Goal: Transaction & Acquisition: Purchase product/service

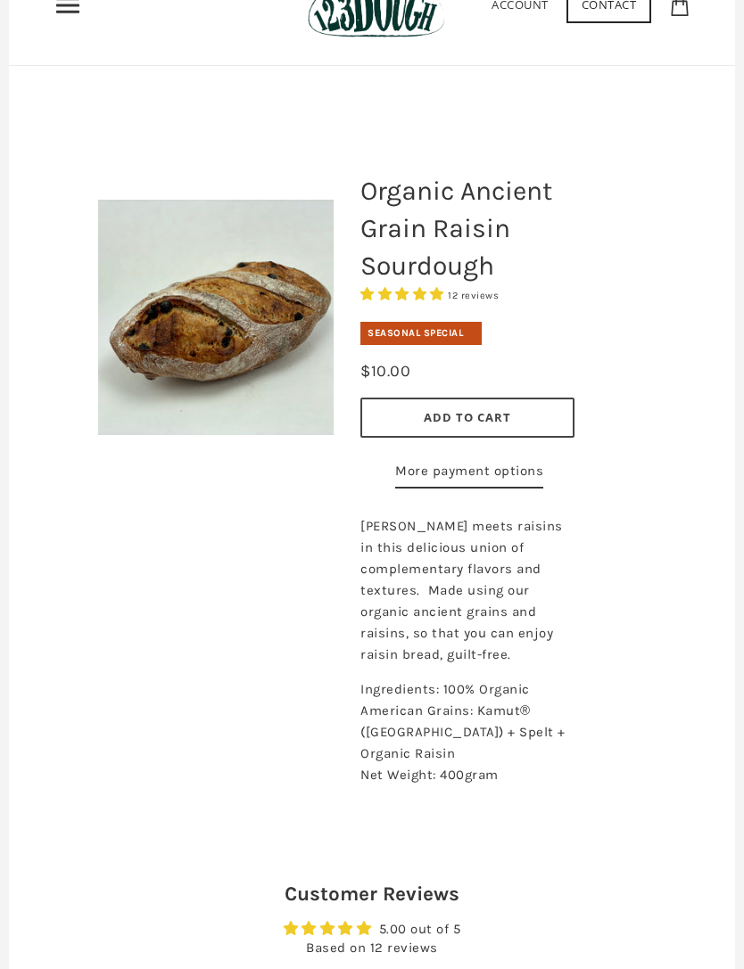
click at [482, 426] on button "Add to Cart" at bounding box center [467, 419] width 214 height 40
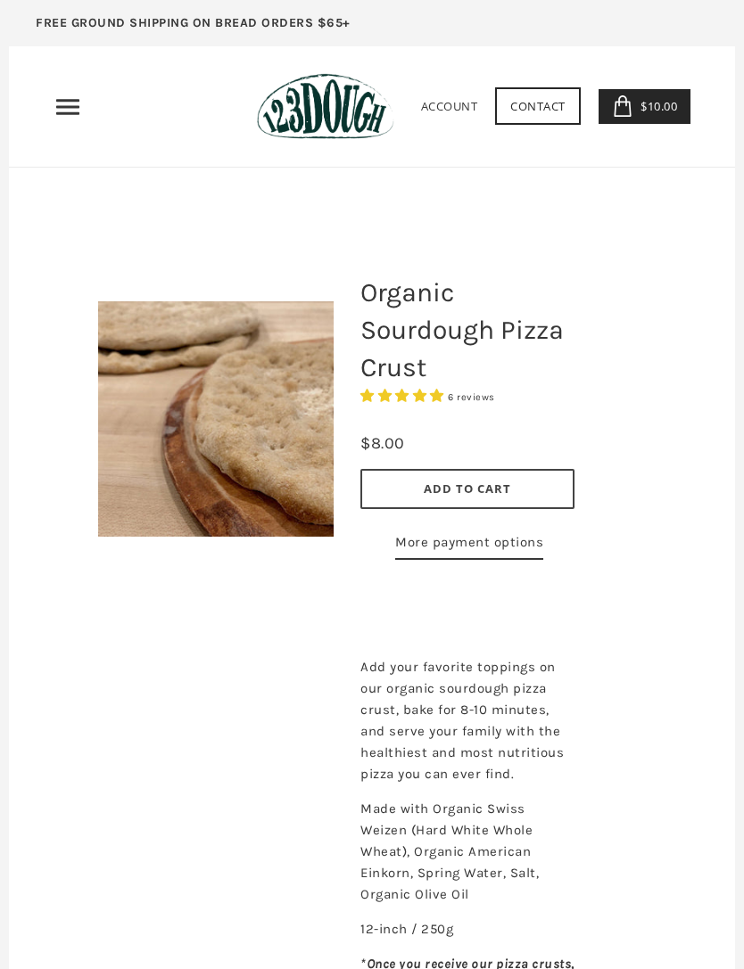
scroll to position [30, 0]
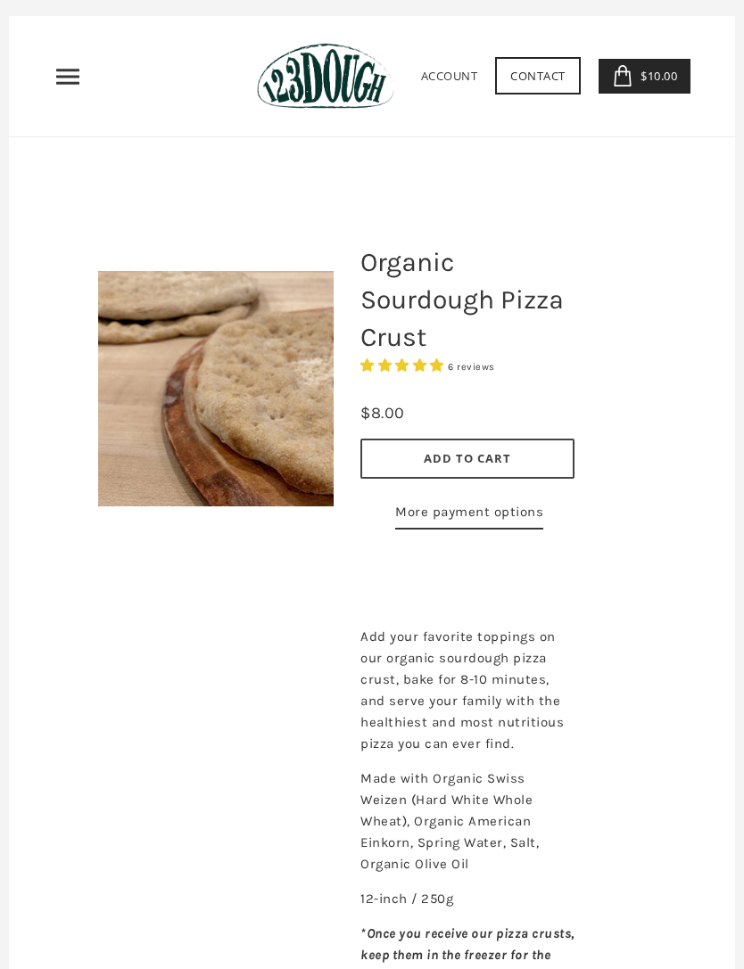
click at [508, 457] on span "Add to Cart" at bounding box center [467, 458] width 87 height 16
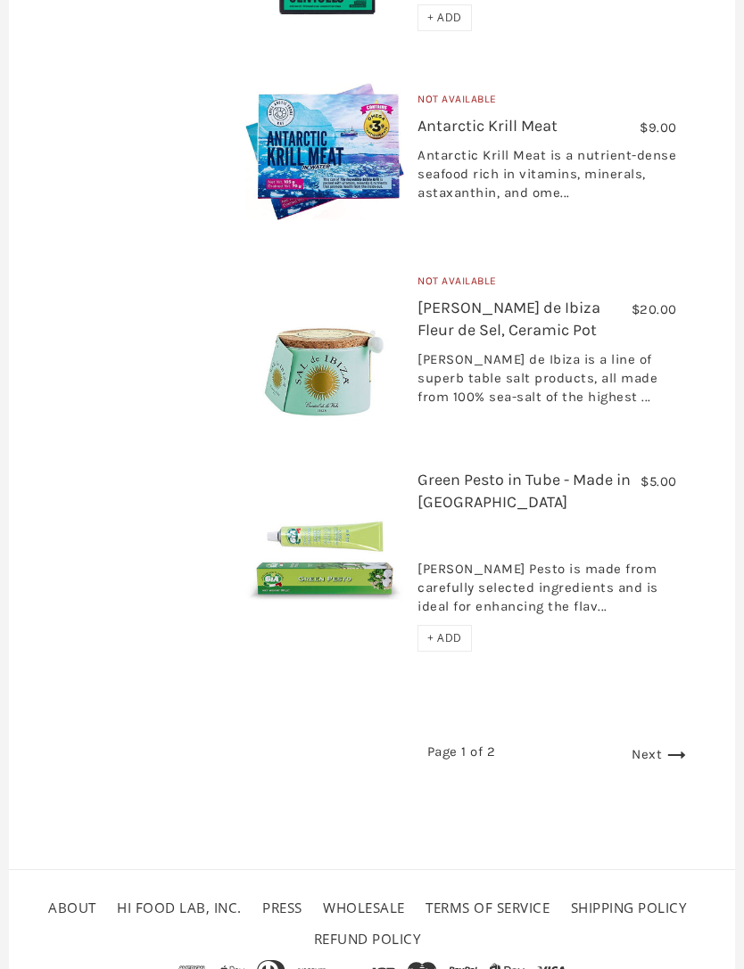
scroll to position [5102, 0]
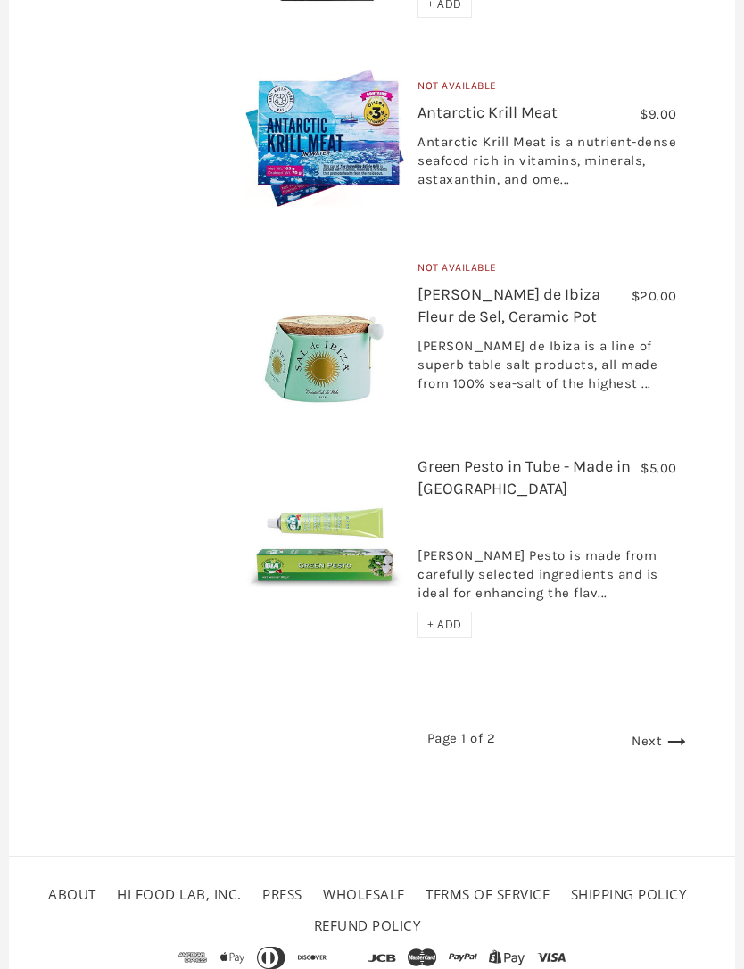
click at [680, 744] on icon at bounding box center [676, 742] width 29 height 29
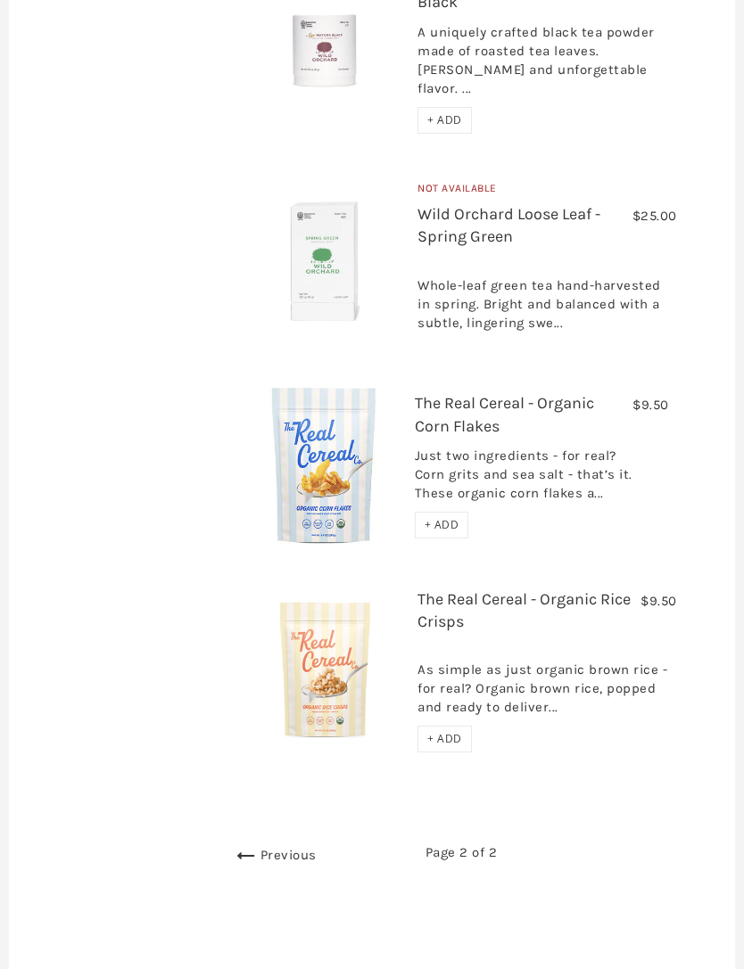
scroll to position [1100, 0]
